Goal: Use online tool/utility: Utilize a website feature to perform a specific function

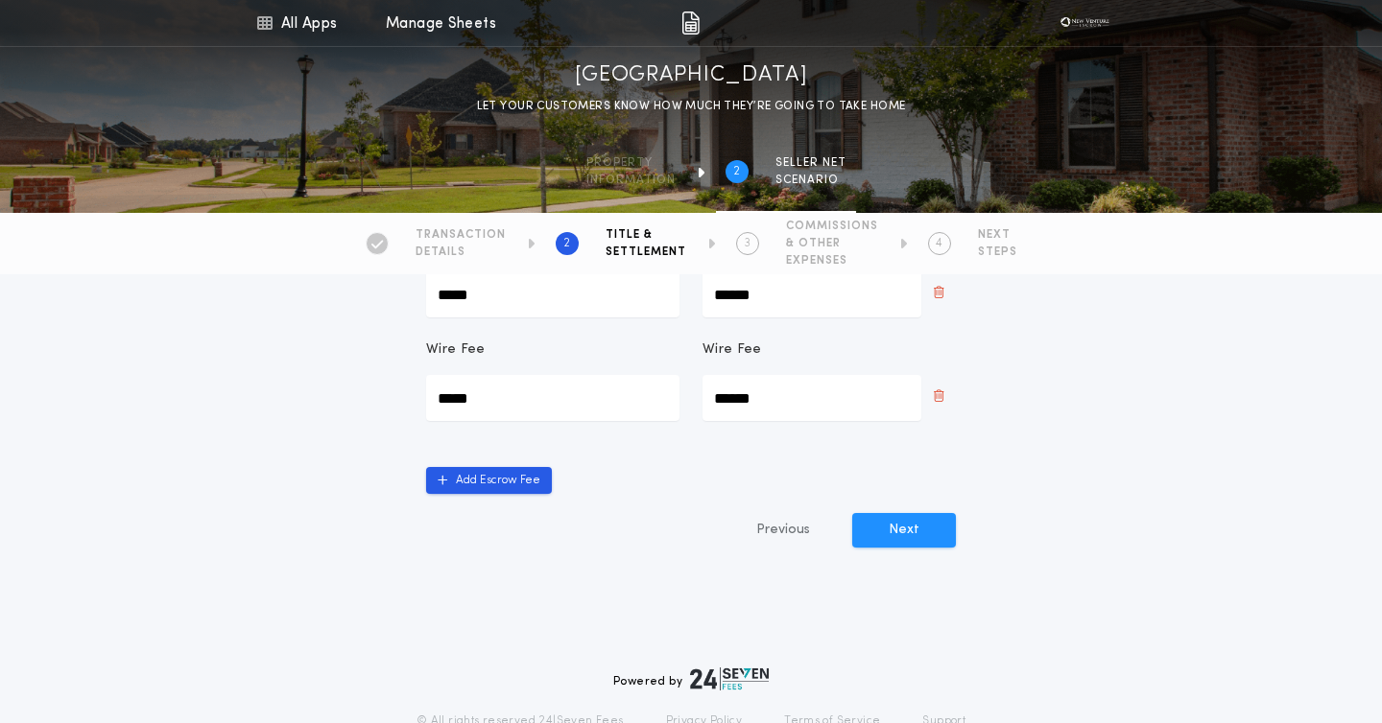
scroll to position [436, 0]
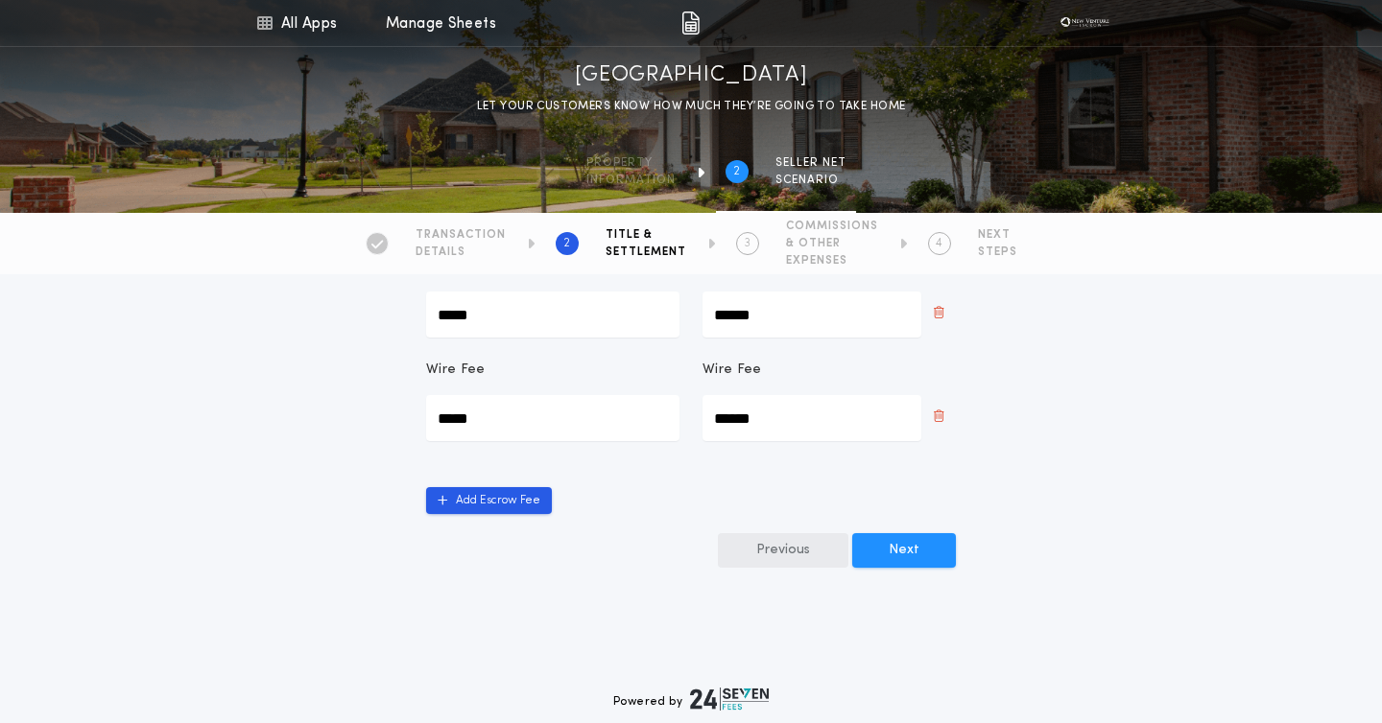
click at [627, 560] on button "Previous" at bounding box center [783, 550] width 130 height 35
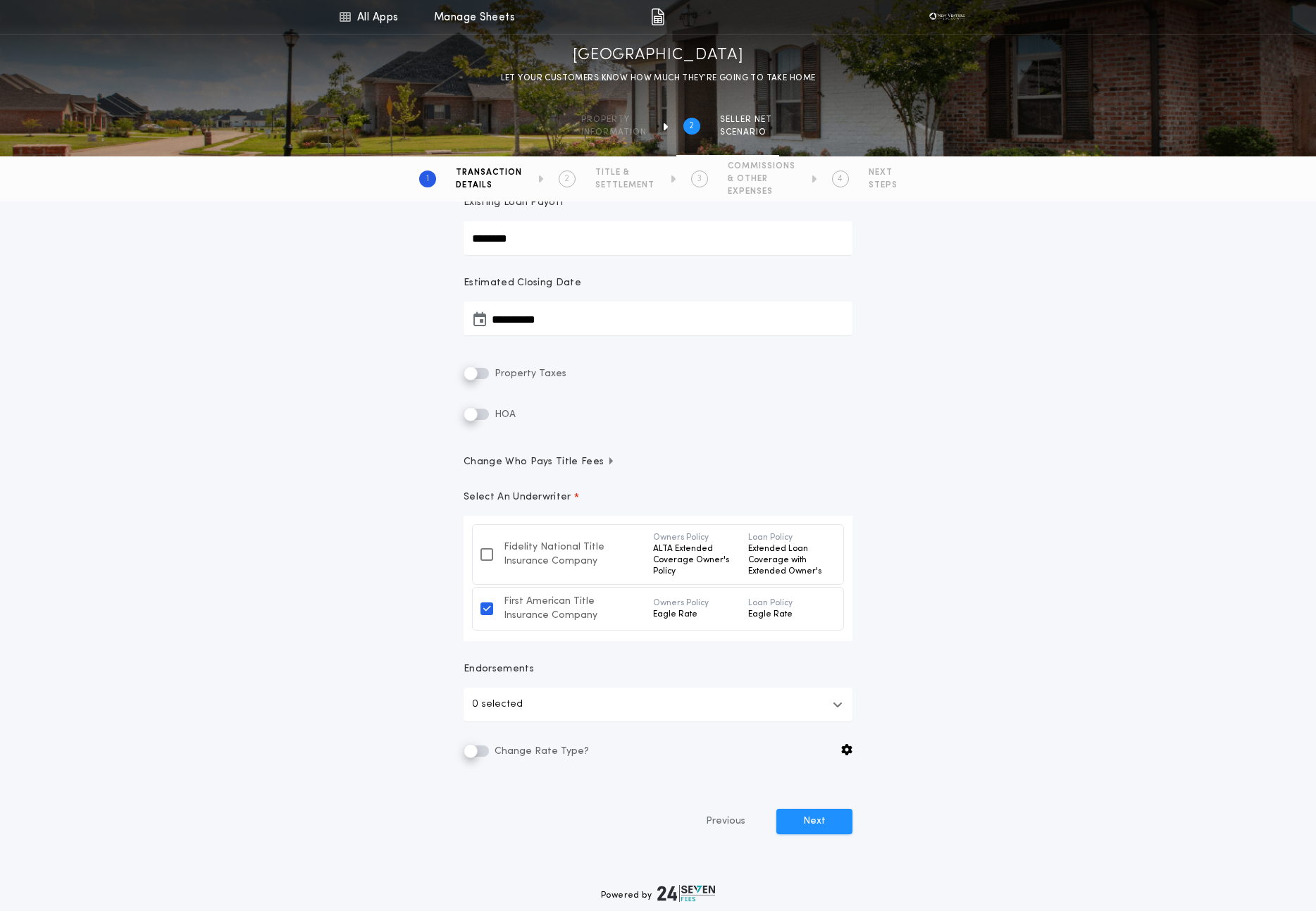
scroll to position [283, 0]
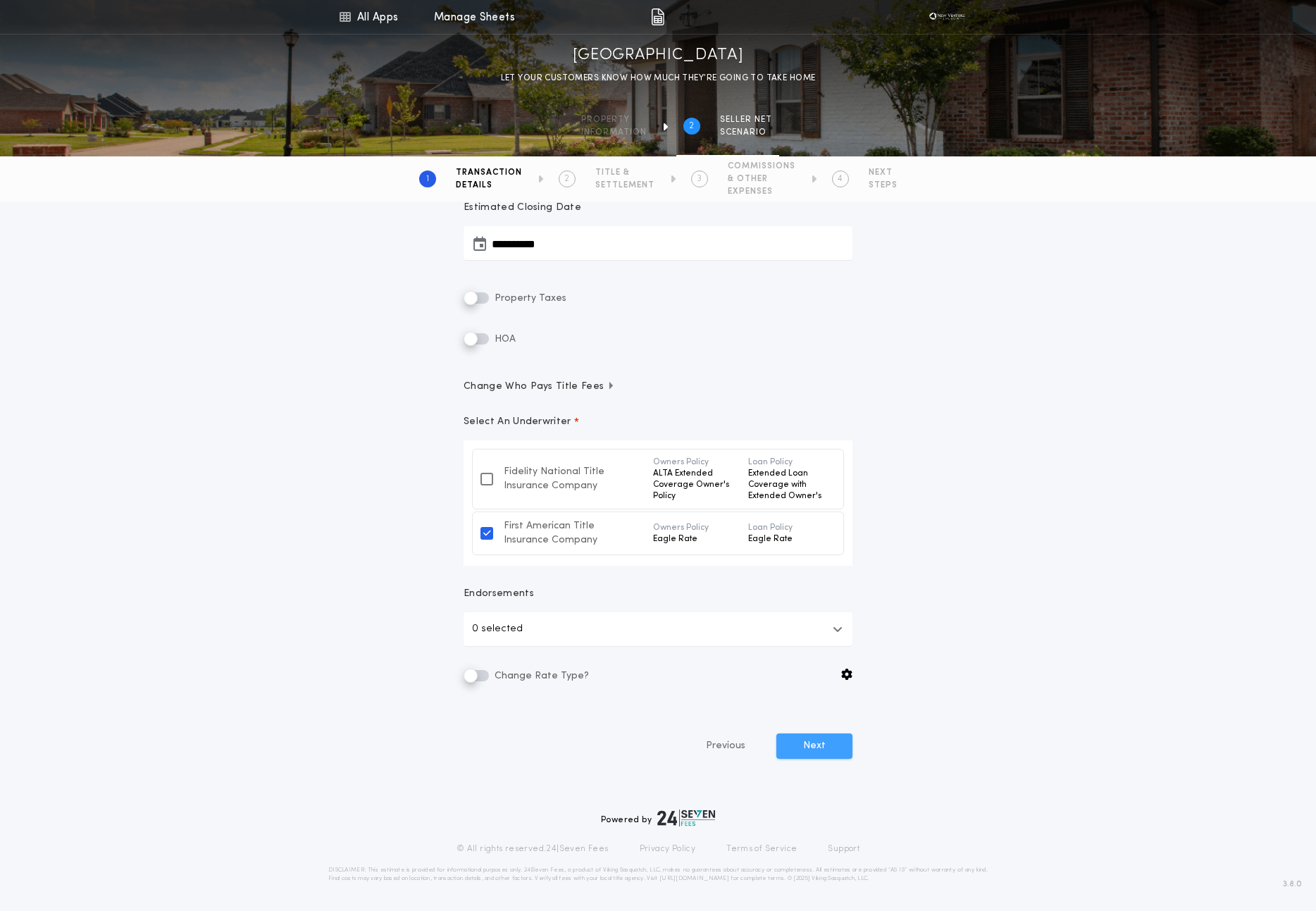
click at [460, 530] on button "Next" at bounding box center [814, 746] width 76 height 26
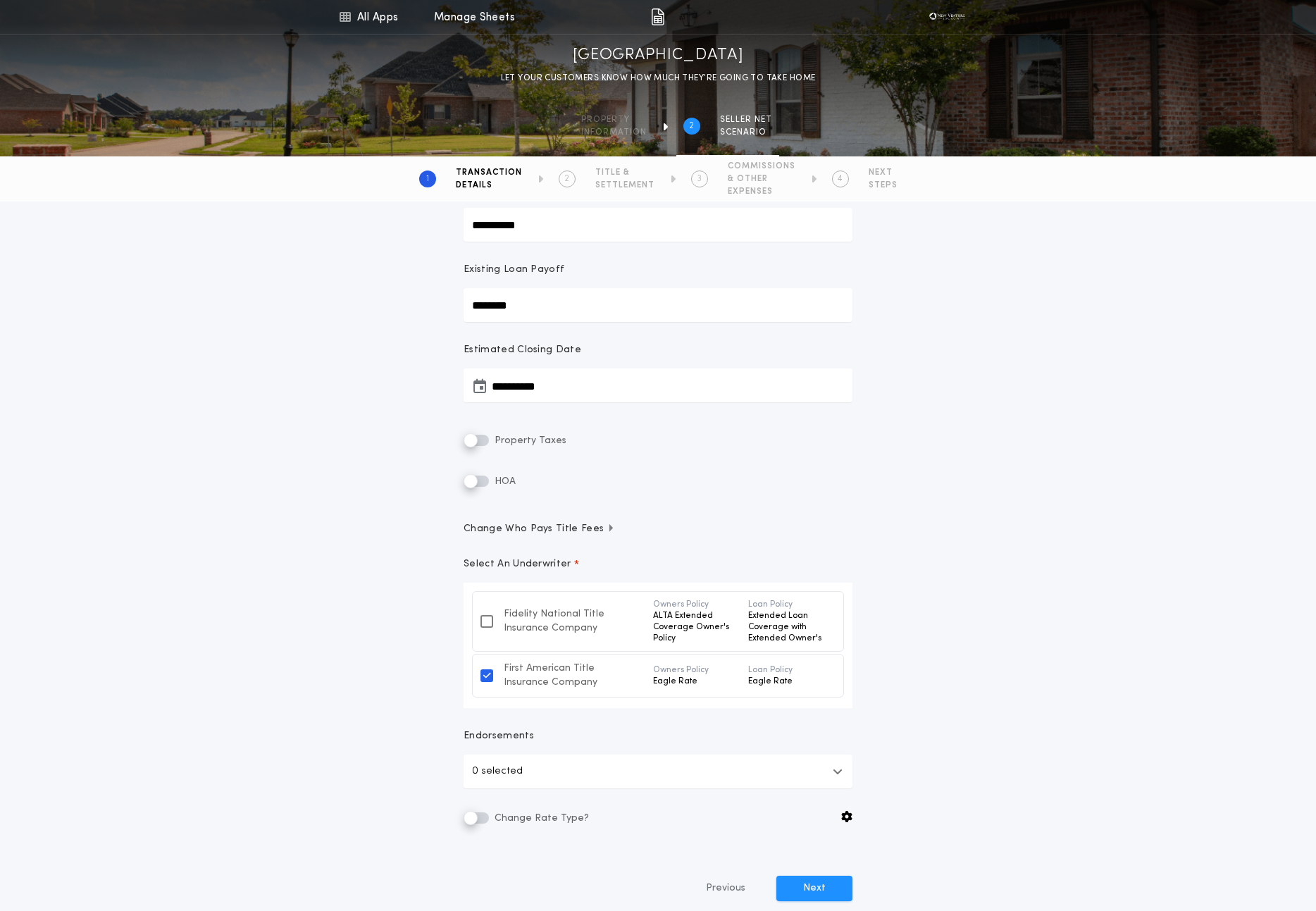
scroll to position [0, 0]
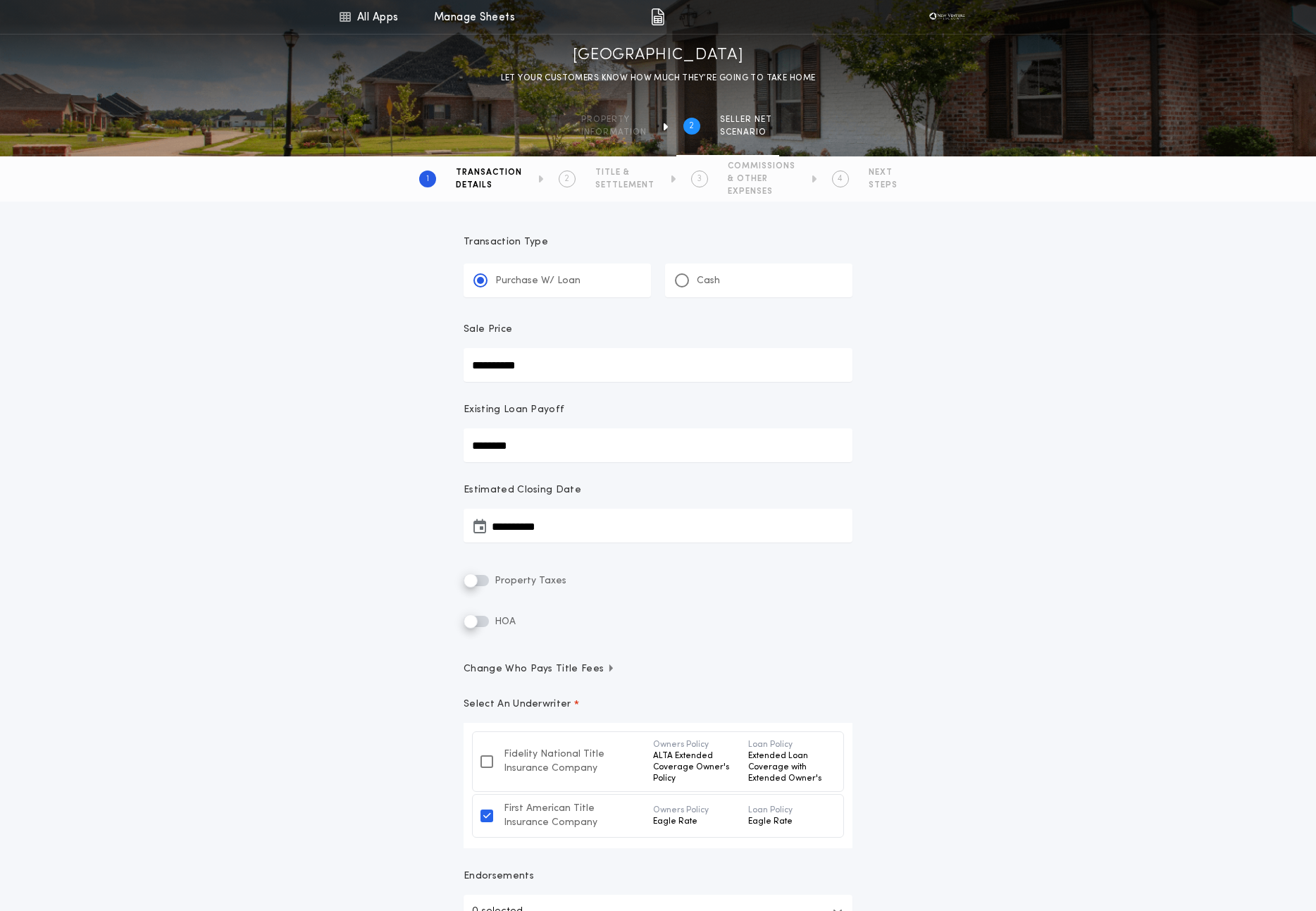
click at [460, 264] on div "Cash" at bounding box center [759, 280] width 187 height 34
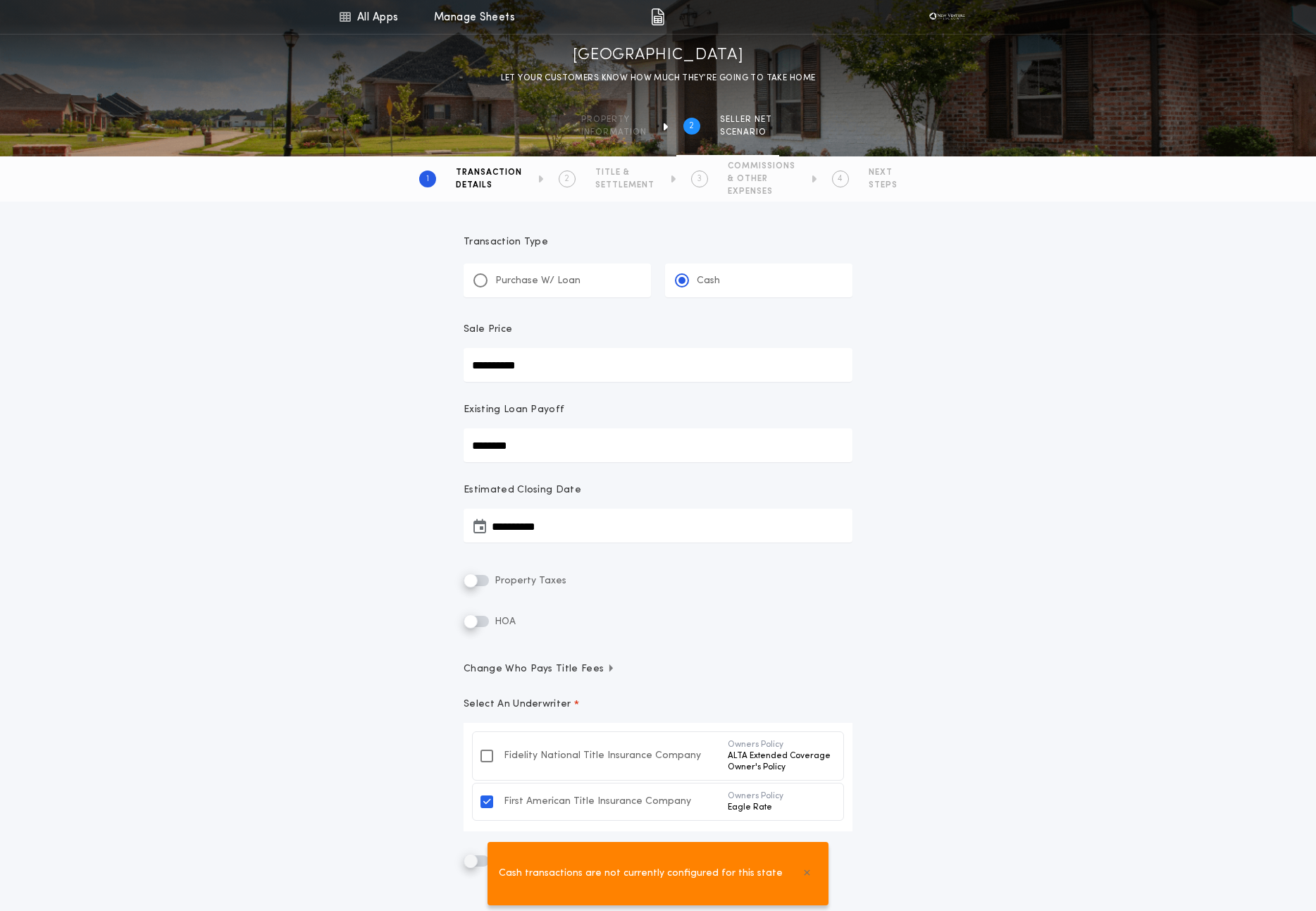
scroll to position [185, 0]
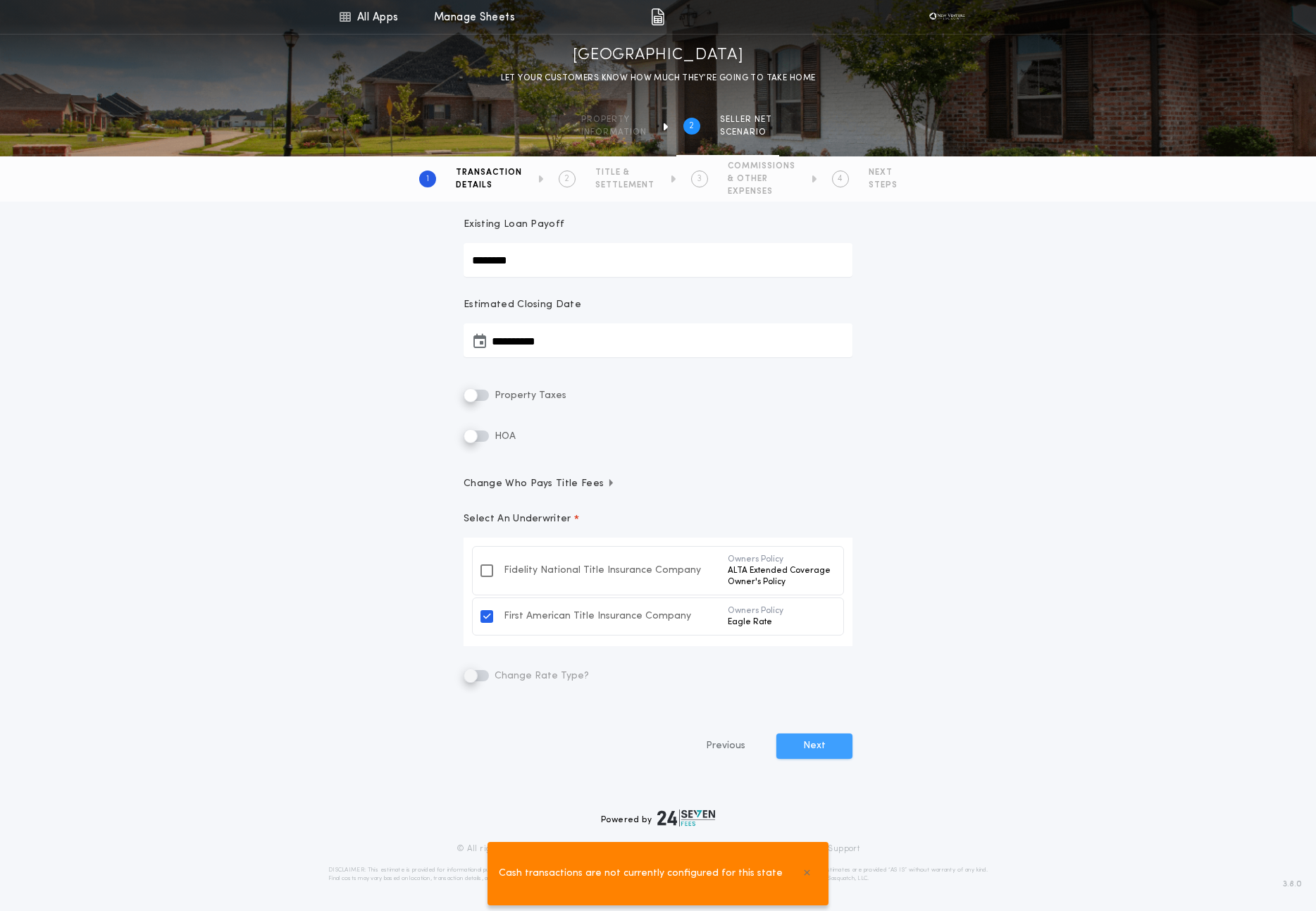
click at [460, 530] on button "Next" at bounding box center [814, 746] width 76 height 26
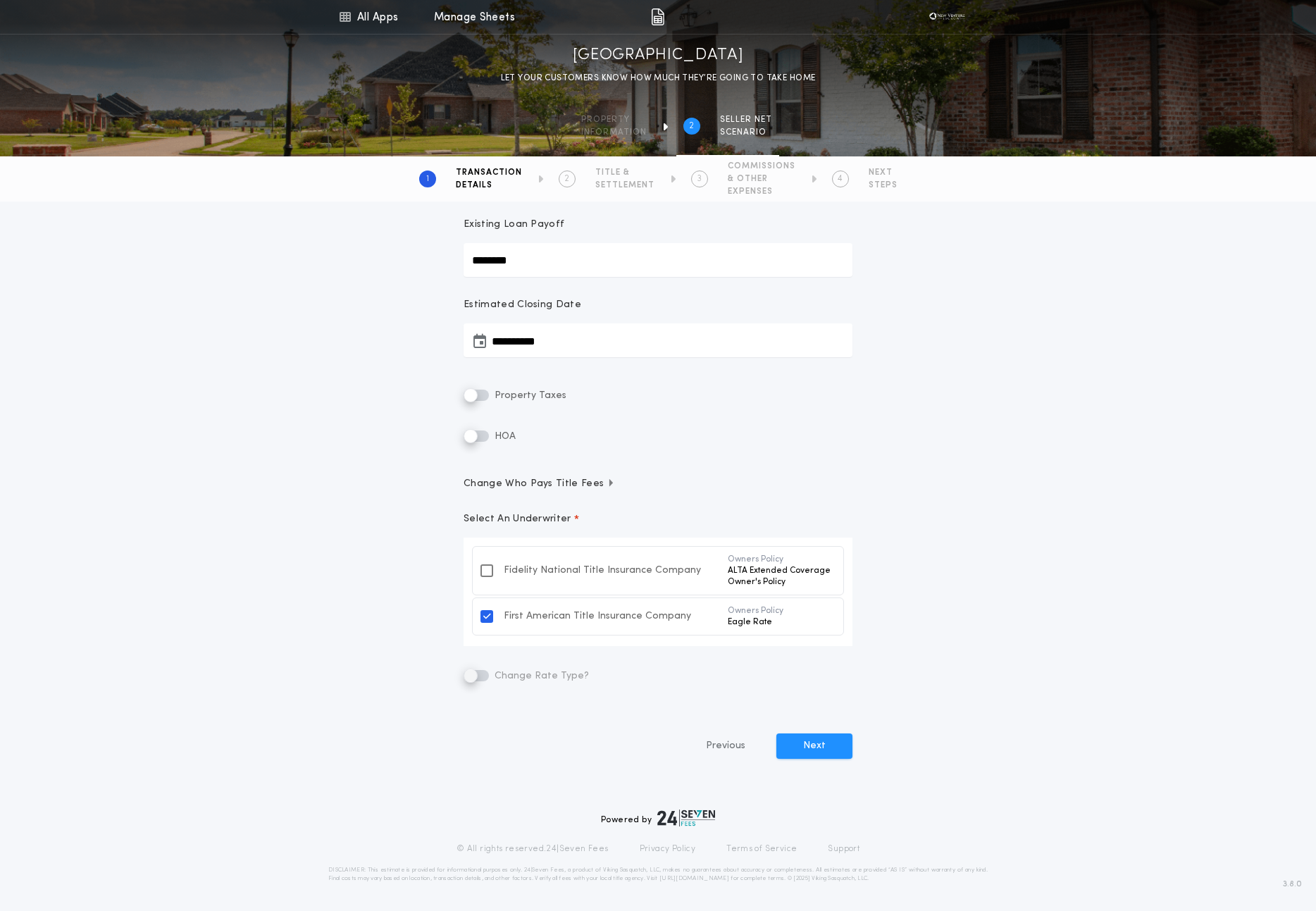
scroll to position [0, 0]
